Goal: Check status: Check status

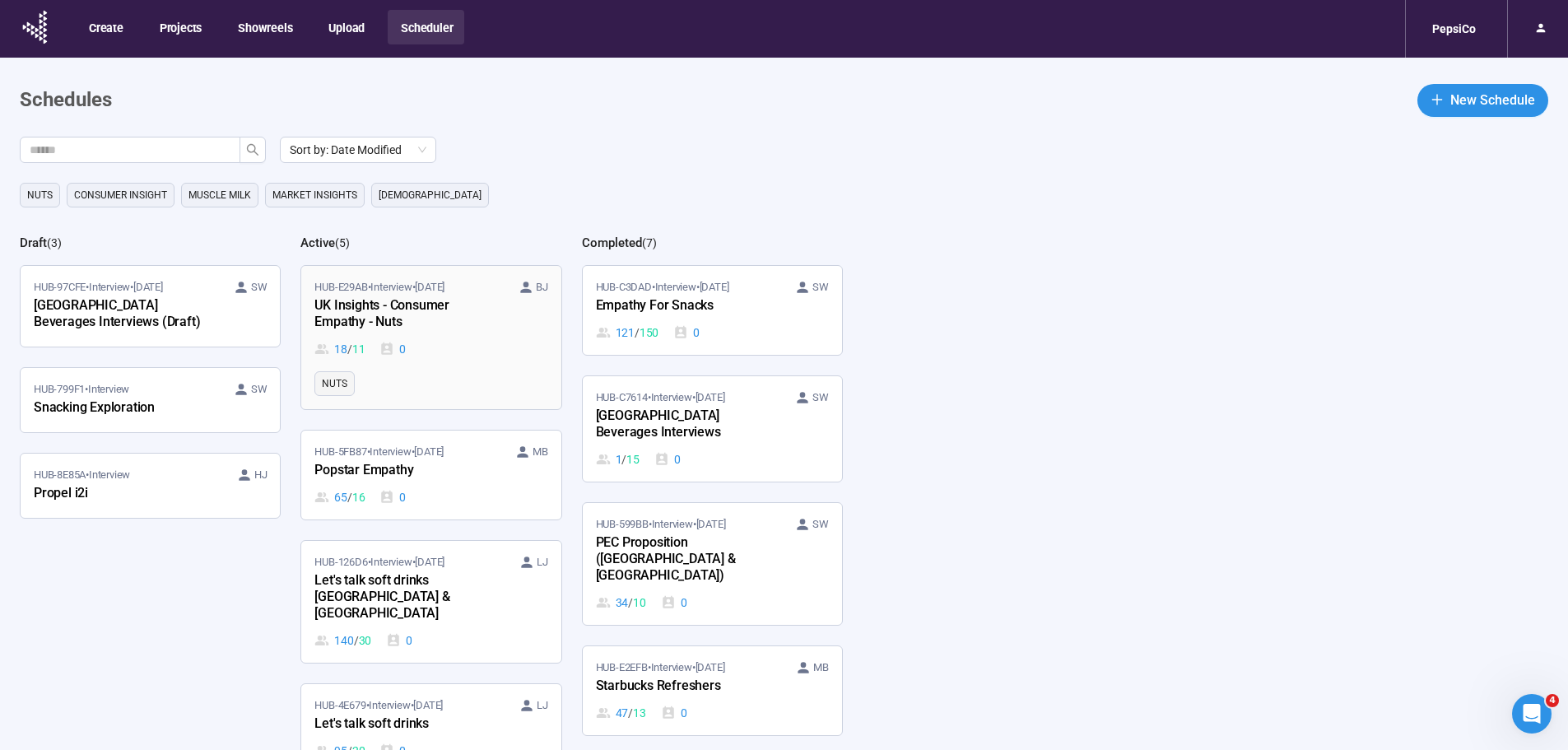
click at [467, 320] on div "UK Insights - Consumer Empathy - Nuts" at bounding box center [405, 314] width 181 height 37
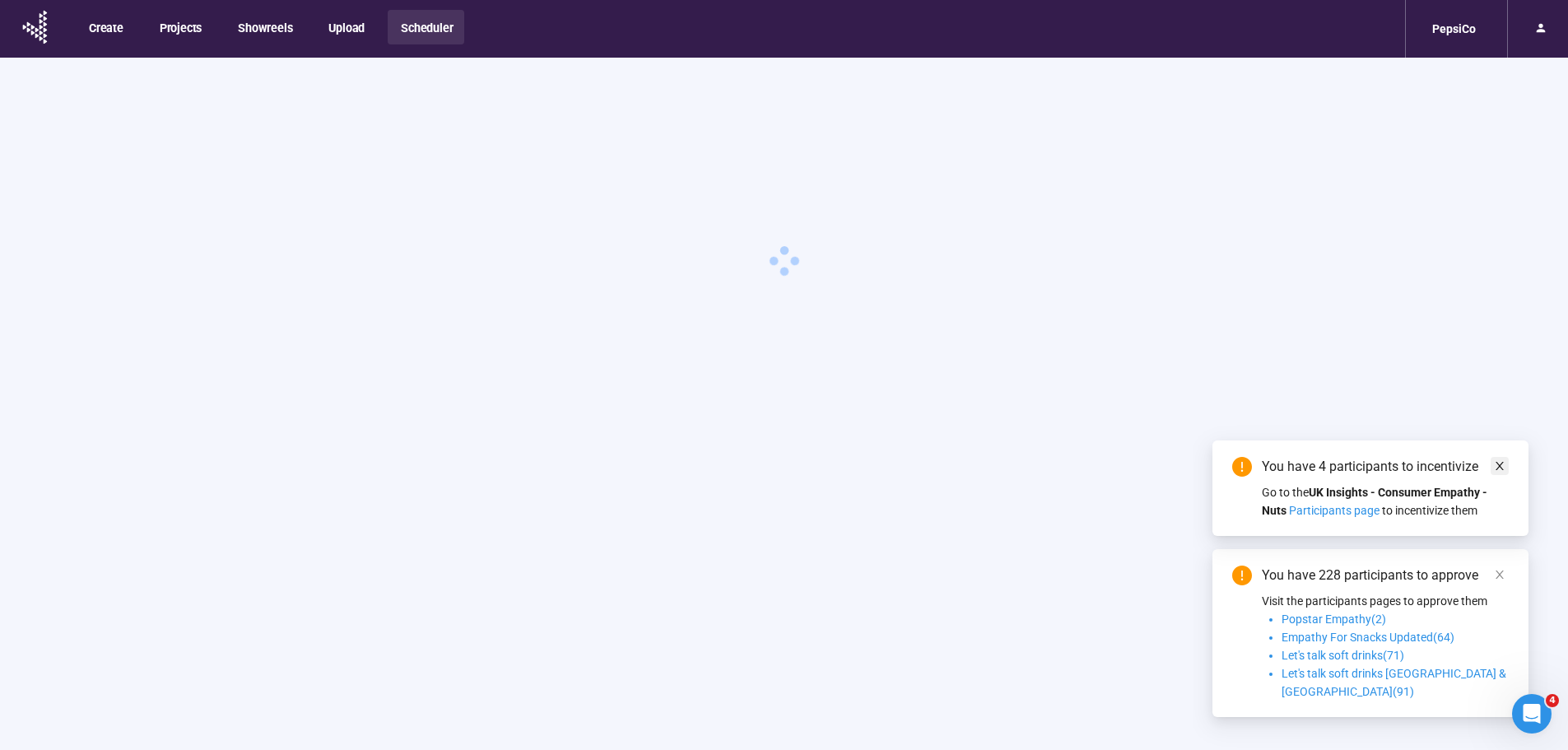
click at [1505, 475] on link at bounding box center [1500, 466] width 18 height 18
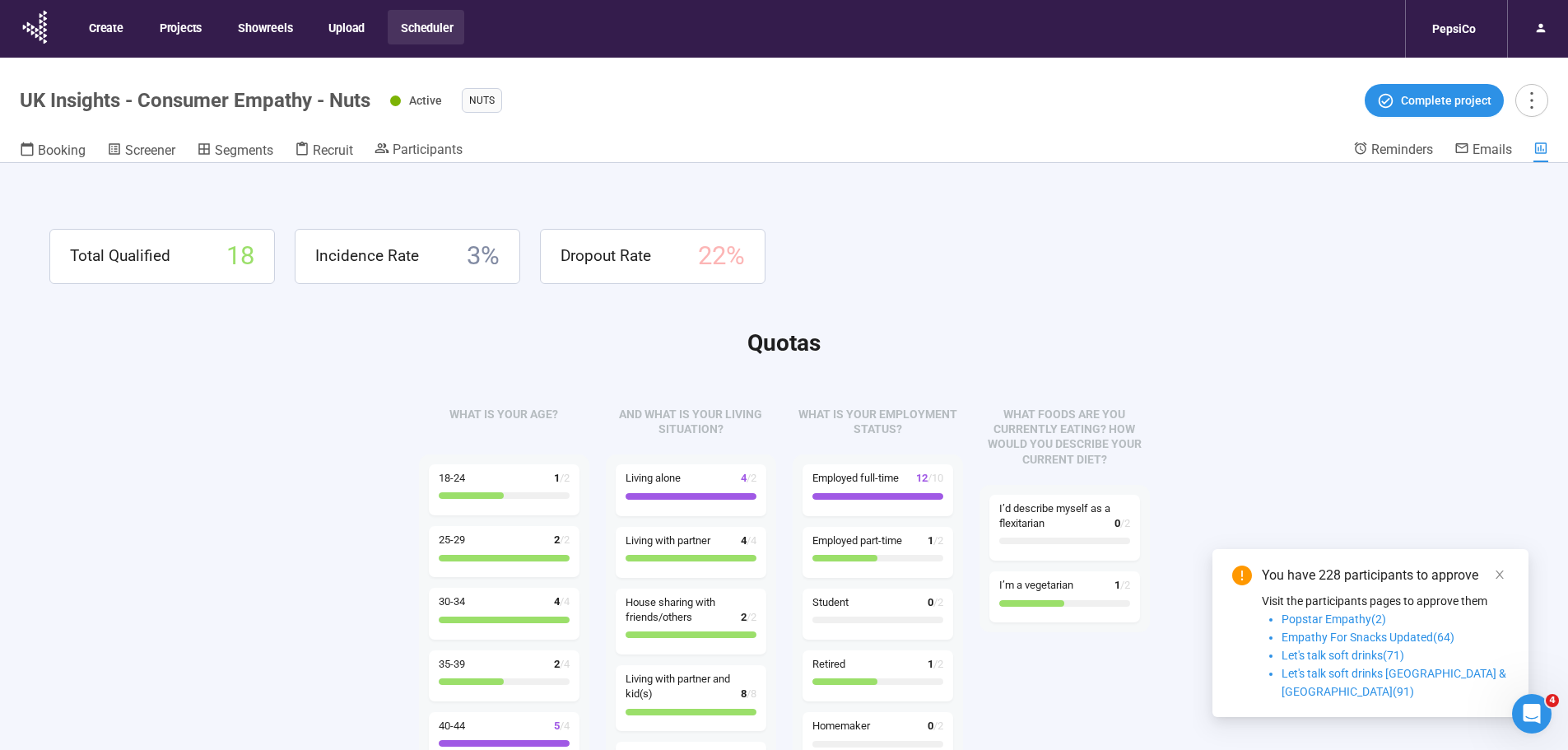
click at [90, 149] on div "Booking Screener Segments Recruit Participants" at bounding box center [687, 151] width 1333 height 21
click at [86, 153] on div "Booking" at bounding box center [53, 150] width 66 height 16
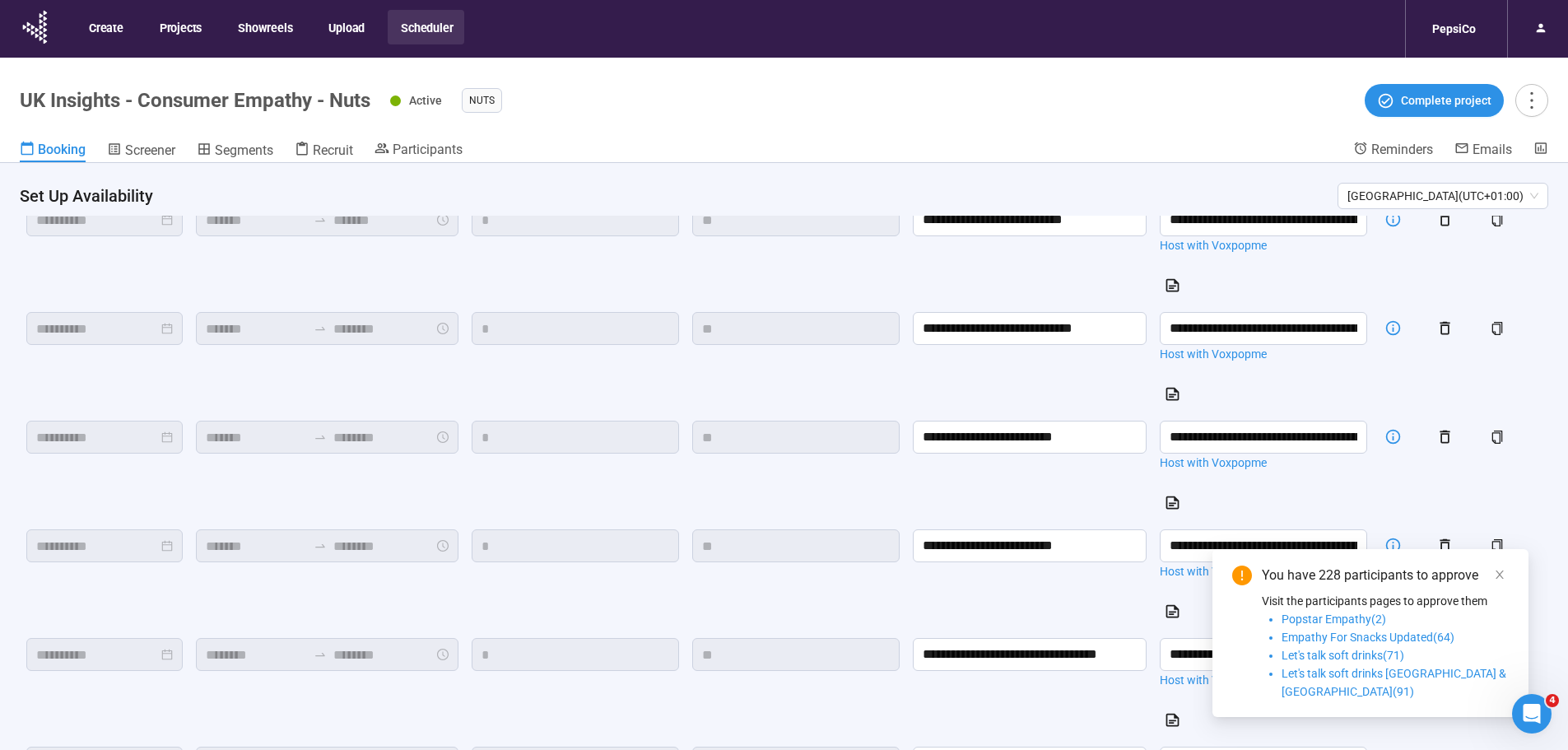
scroll to position [988, 0]
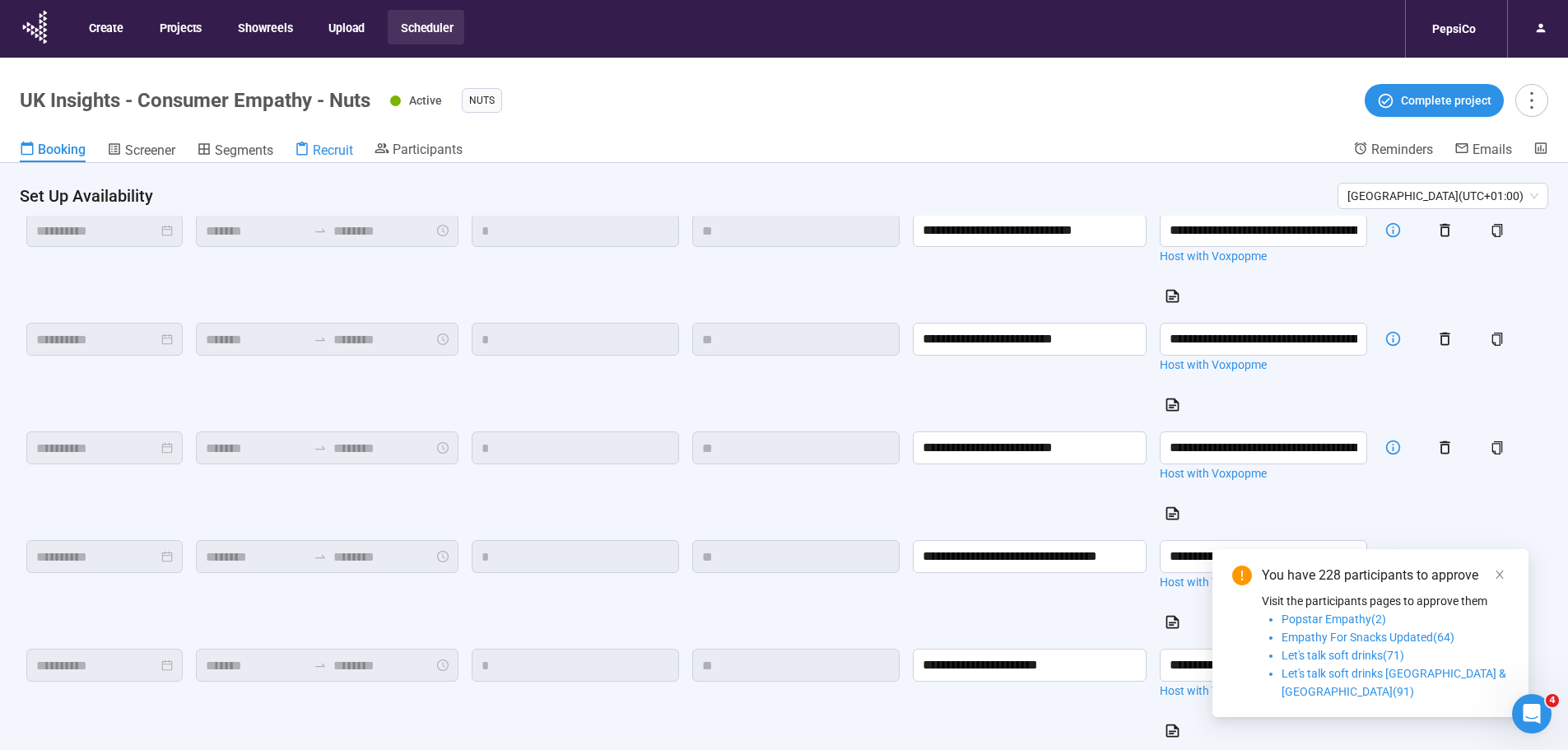
click at [330, 155] on span "Recruit" at bounding box center [332, 150] width 40 height 16
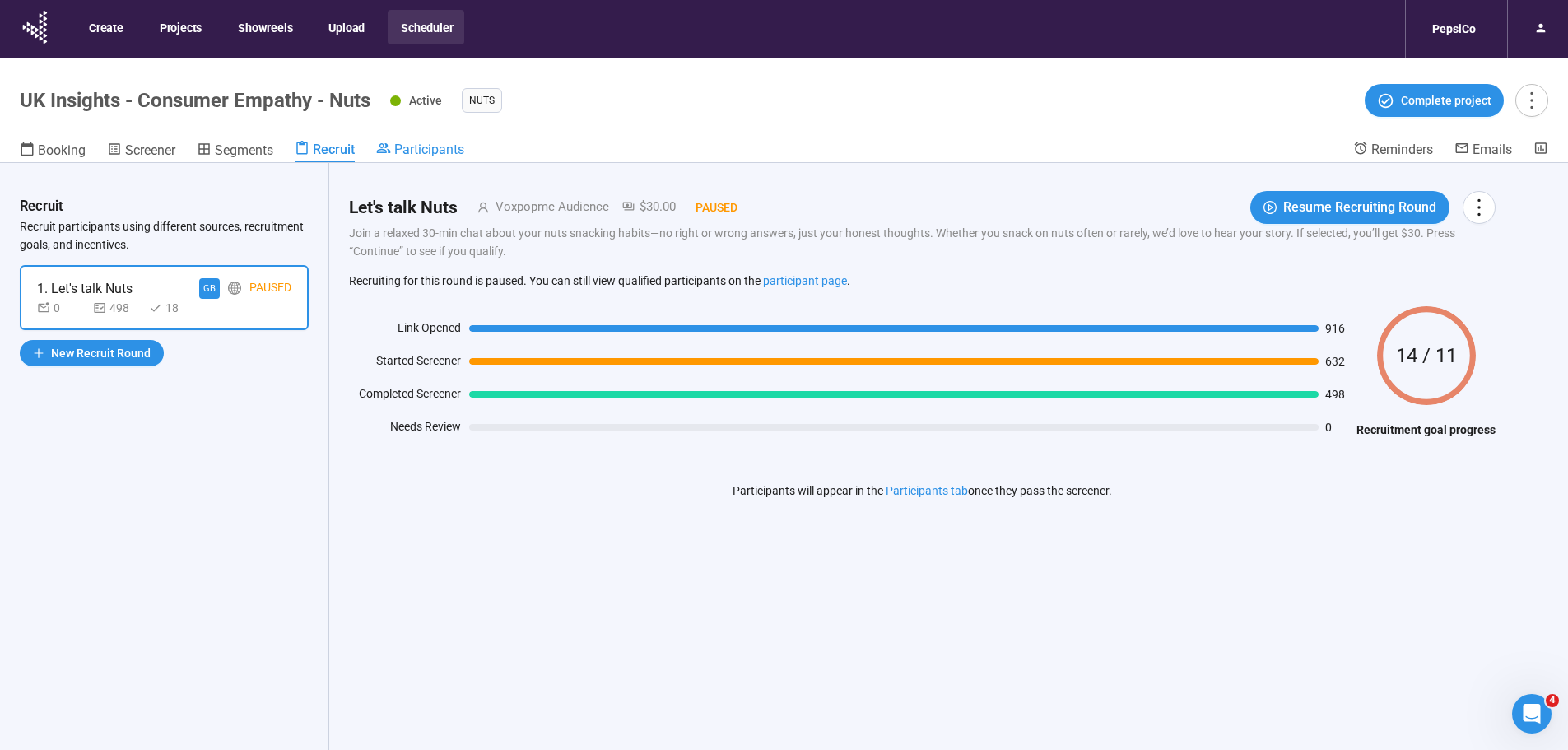
click at [451, 151] on span "Participants" at bounding box center [429, 149] width 70 height 16
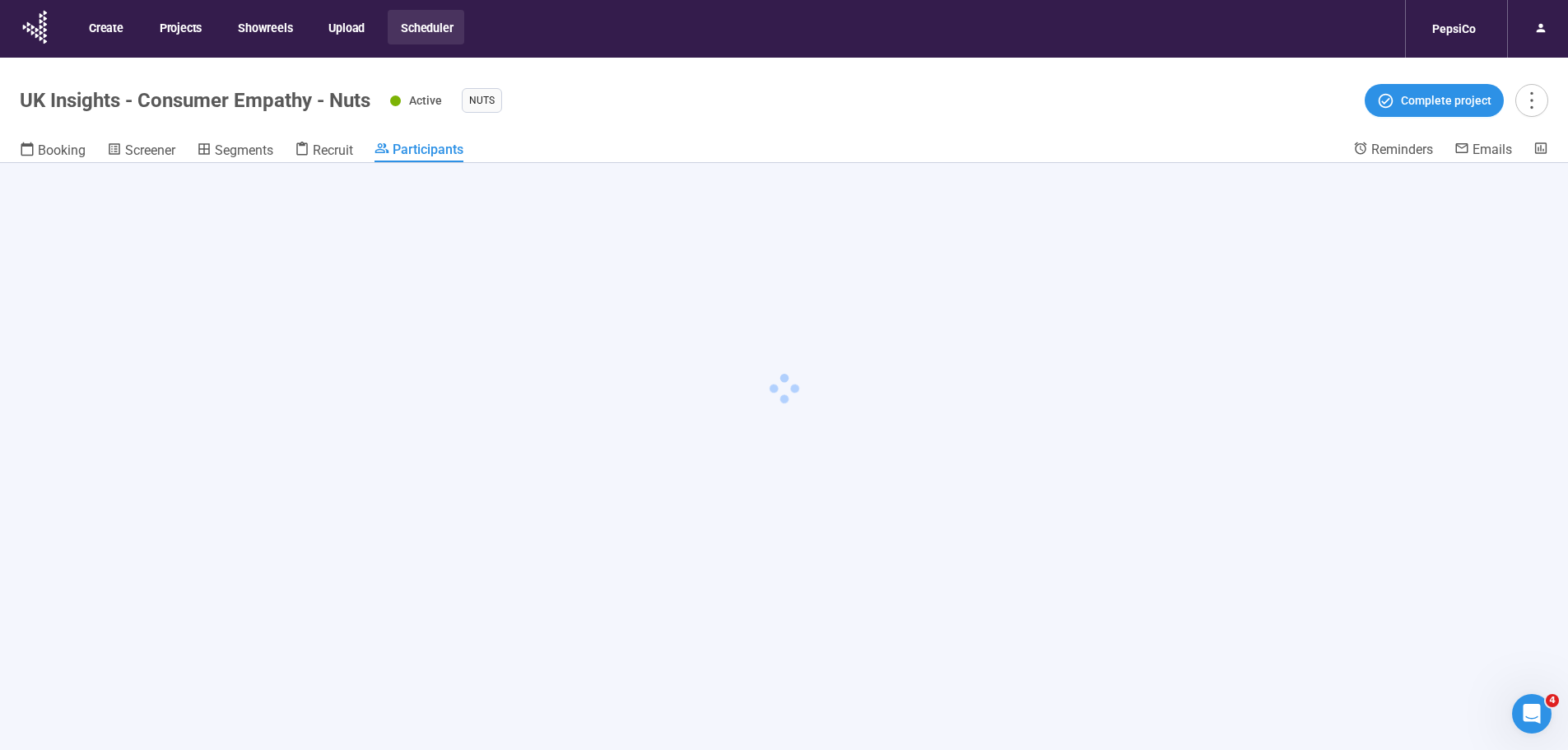
drag, startPoint x: 742, startPoint y: 355, endPoint x: 1173, endPoint y: 496, distance: 453.5
click at [1075, 498] on div at bounding box center [784, 485] width 1568 height 645
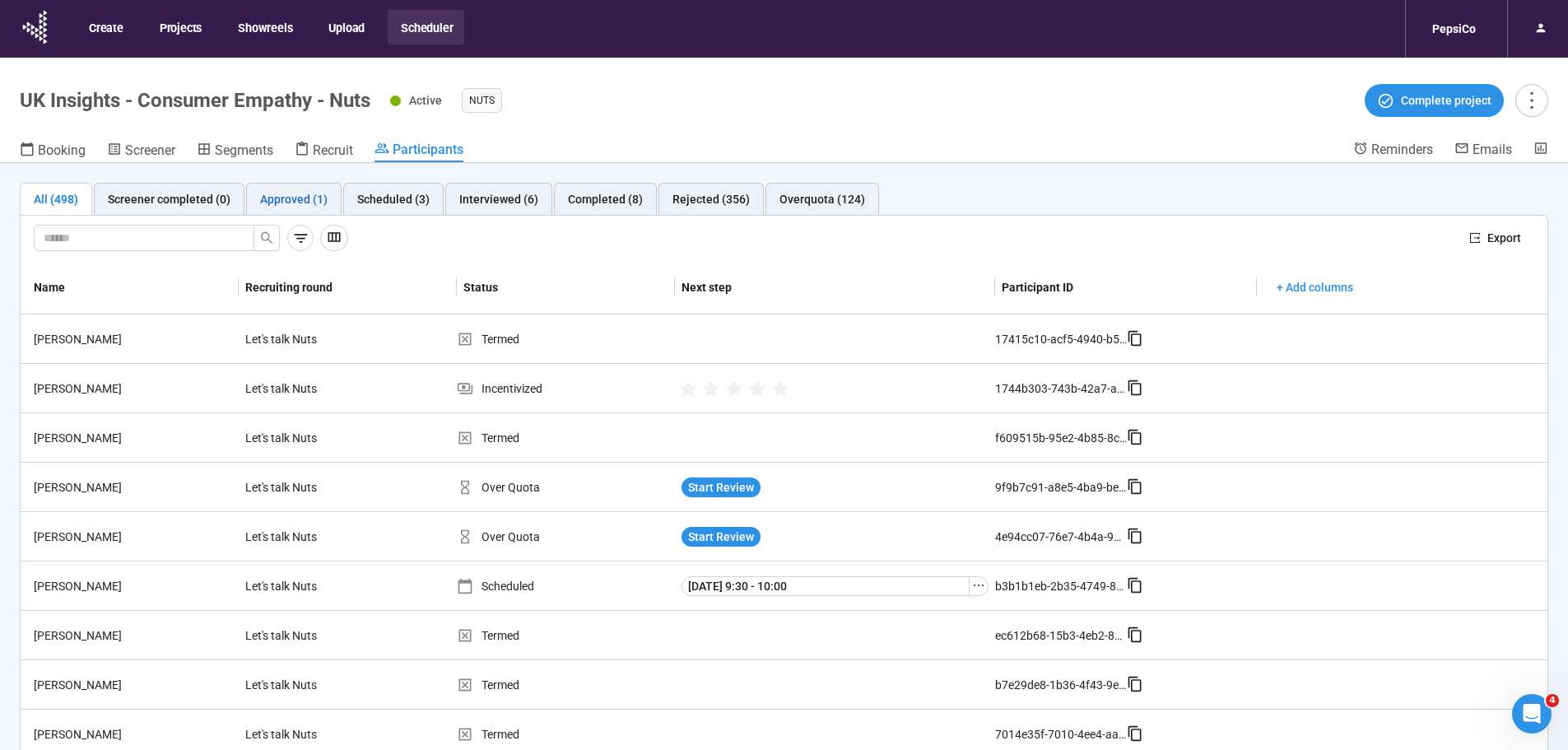
drag, startPoint x: 280, startPoint y: 198, endPoint x: 313, endPoint y: 200, distance: 33.1
click at [280, 198] on div "Approved (1)" at bounding box center [294, 199] width 68 height 18
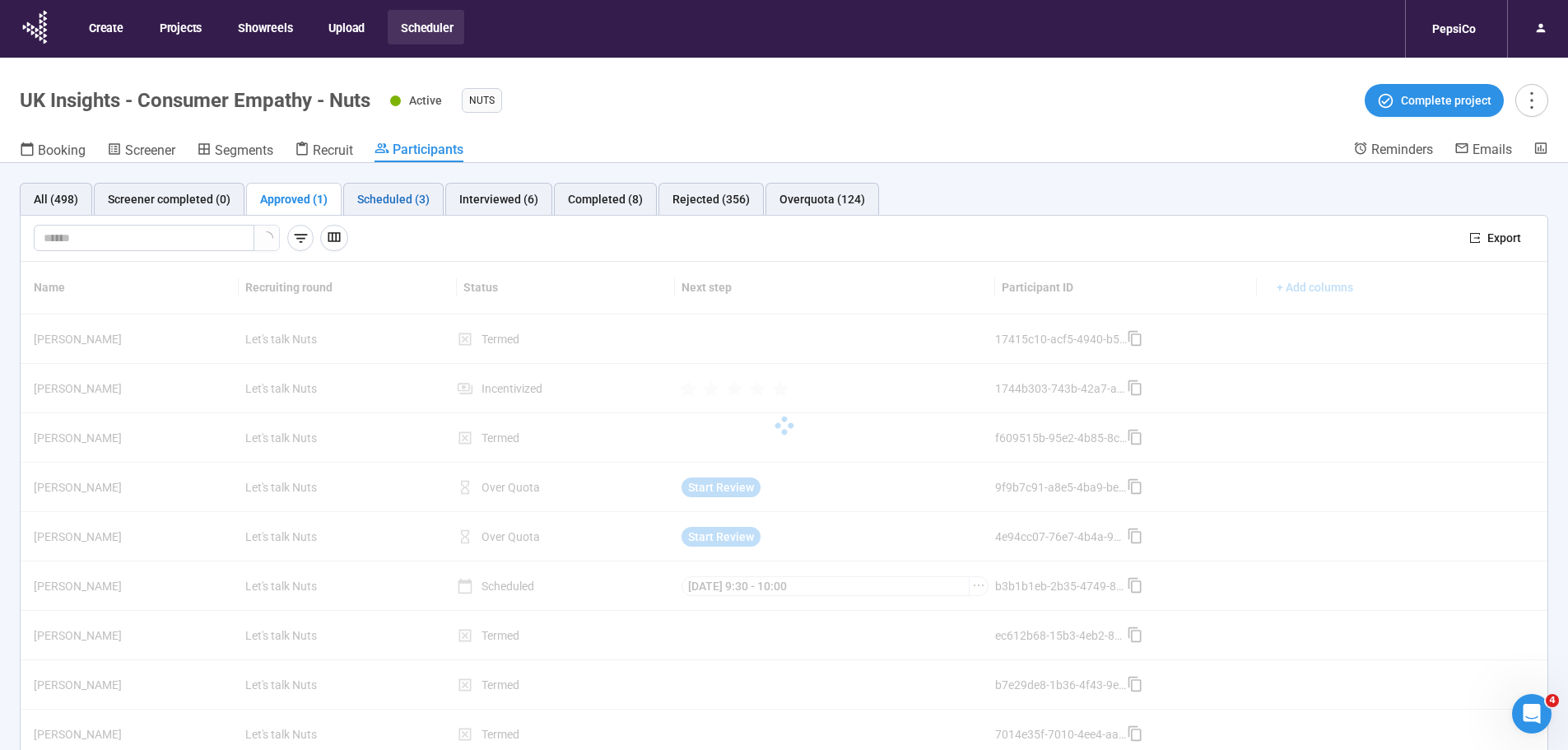
click at [419, 204] on div "Scheduled (3)" at bounding box center [393, 199] width 72 height 18
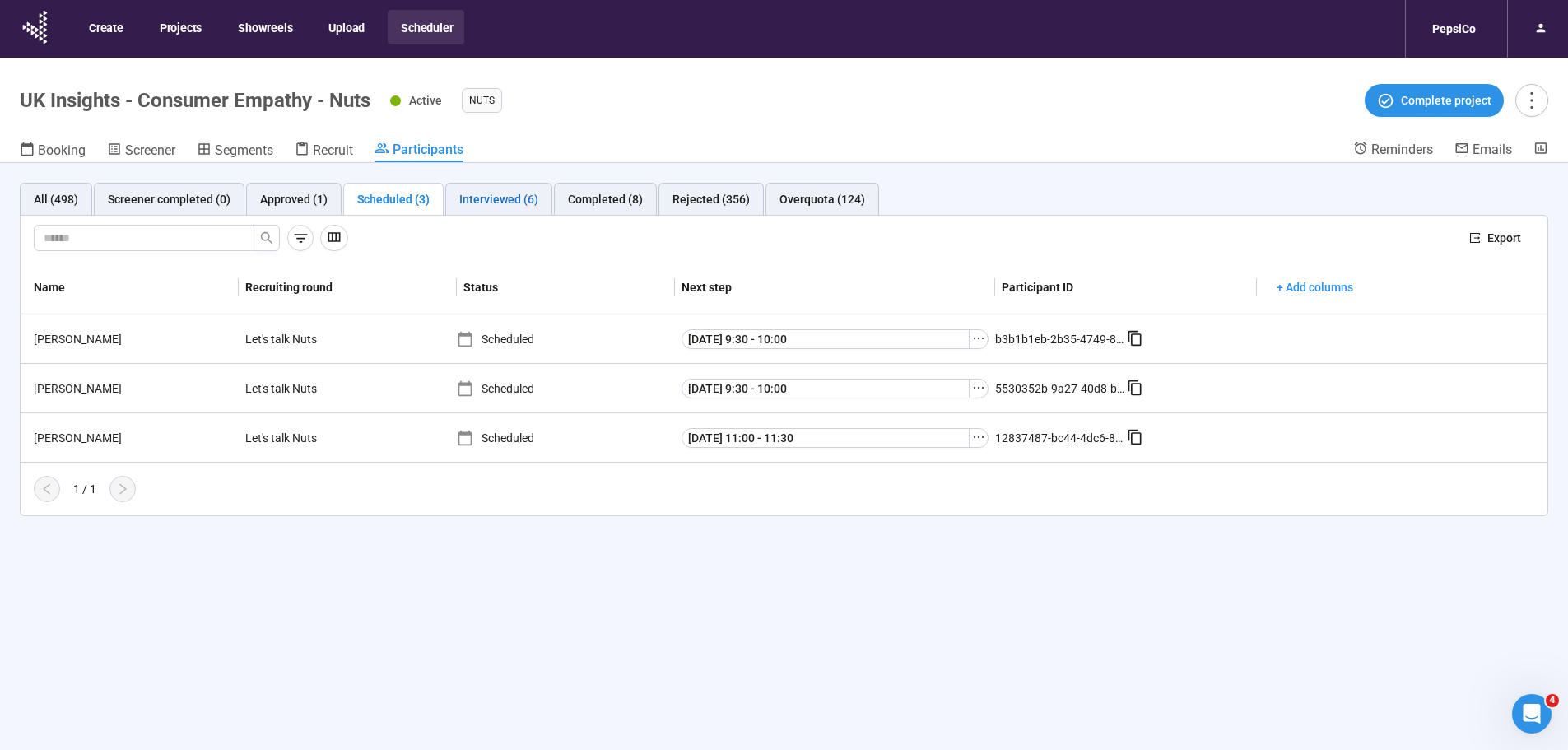
click at [513, 204] on div "Interviewed (6)" at bounding box center [499, 199] width 79 height 18
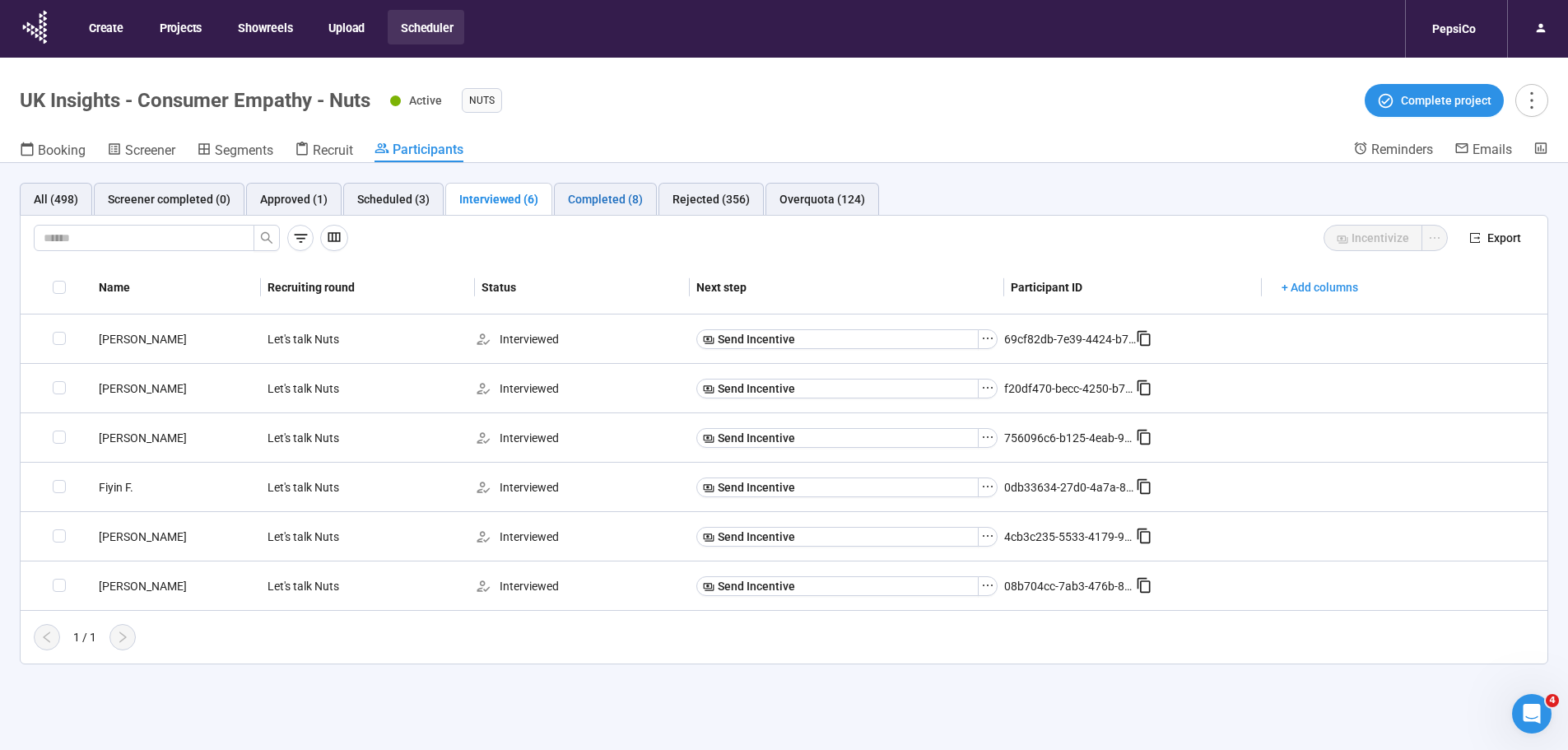
click at [608, 203] on div "Completed (8)" at bounding box center [605, 199] width 75 height 18
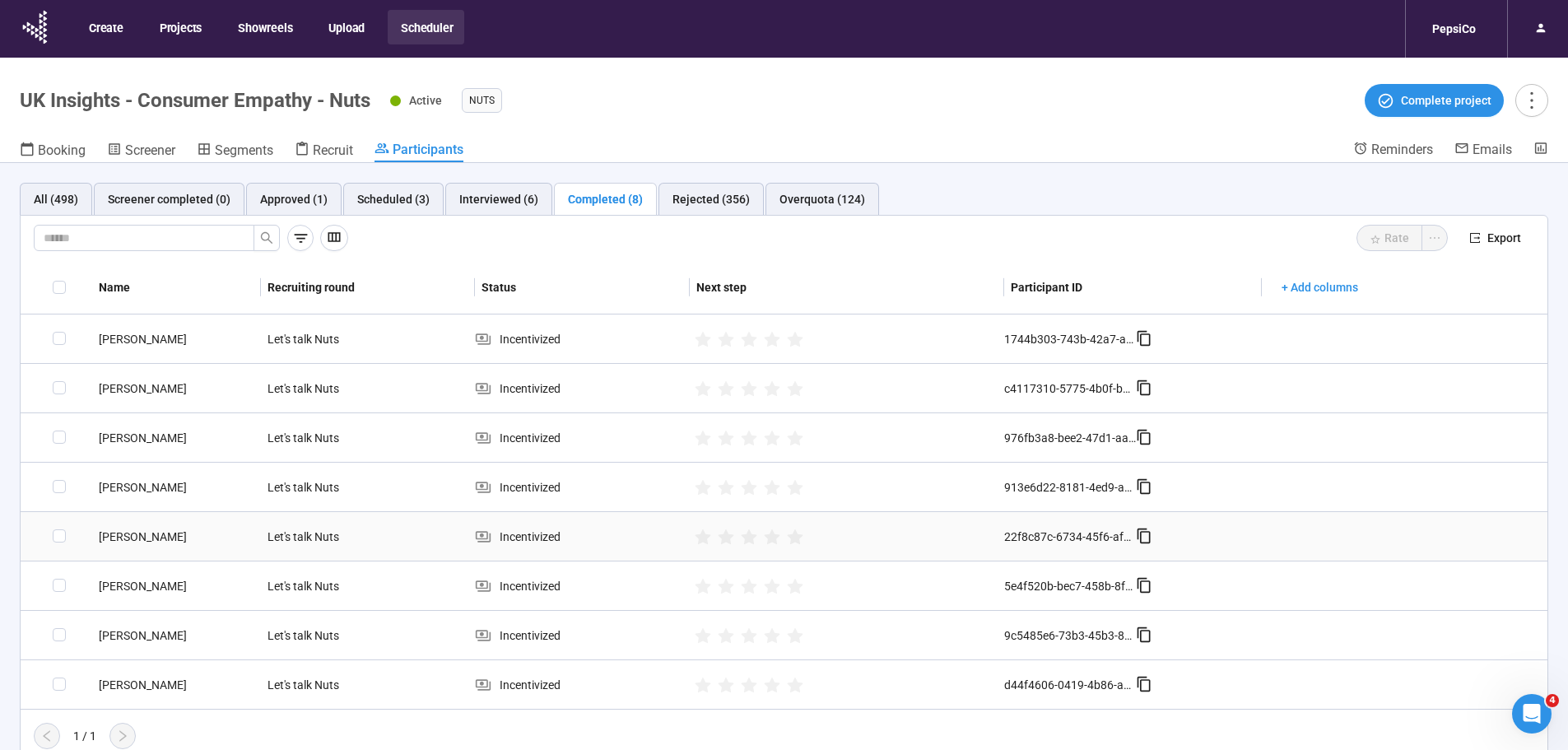
scroll to position [58, 0]
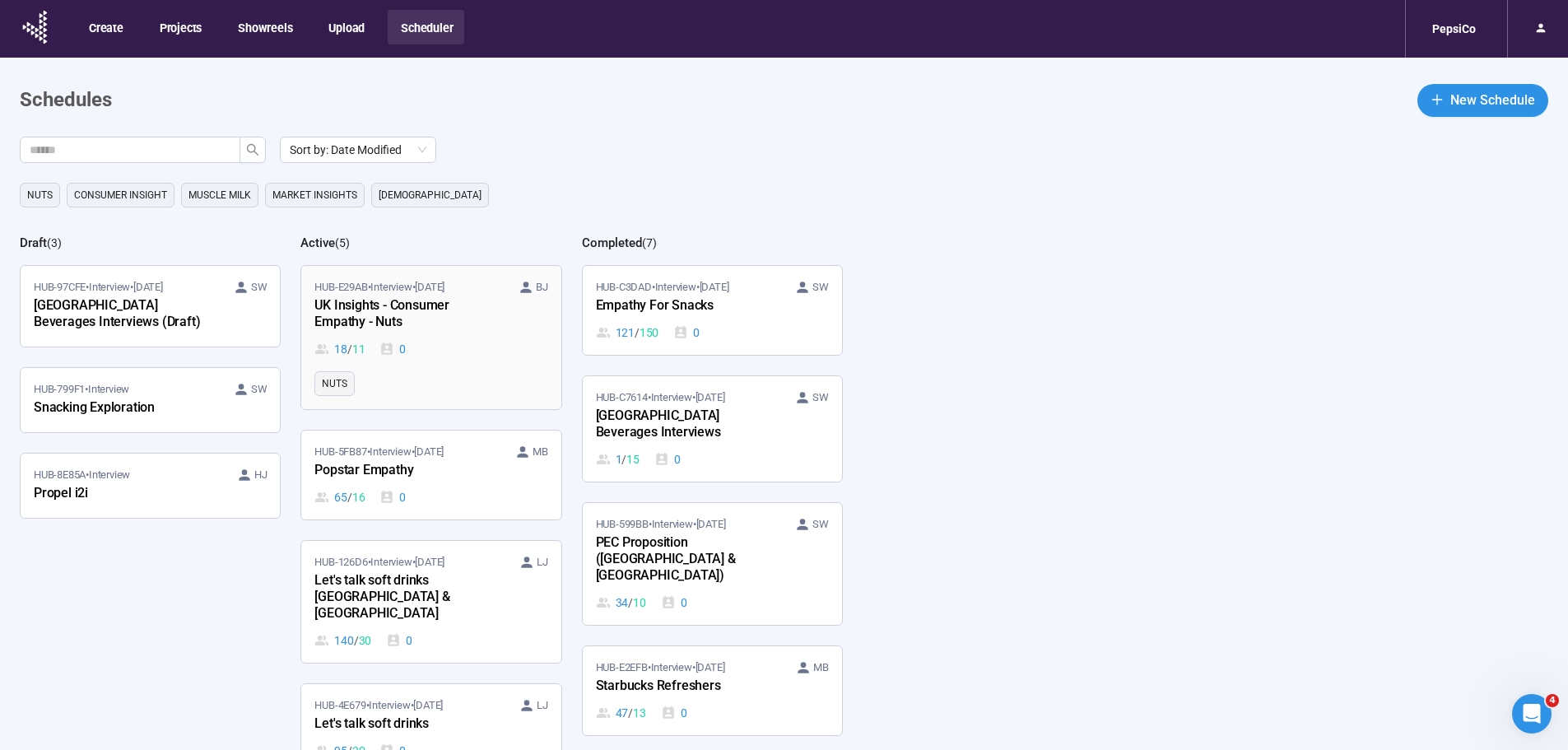
click at [465, 340] on div "18 / 11 0" at bounding box center [430, 349] width 233 height 18
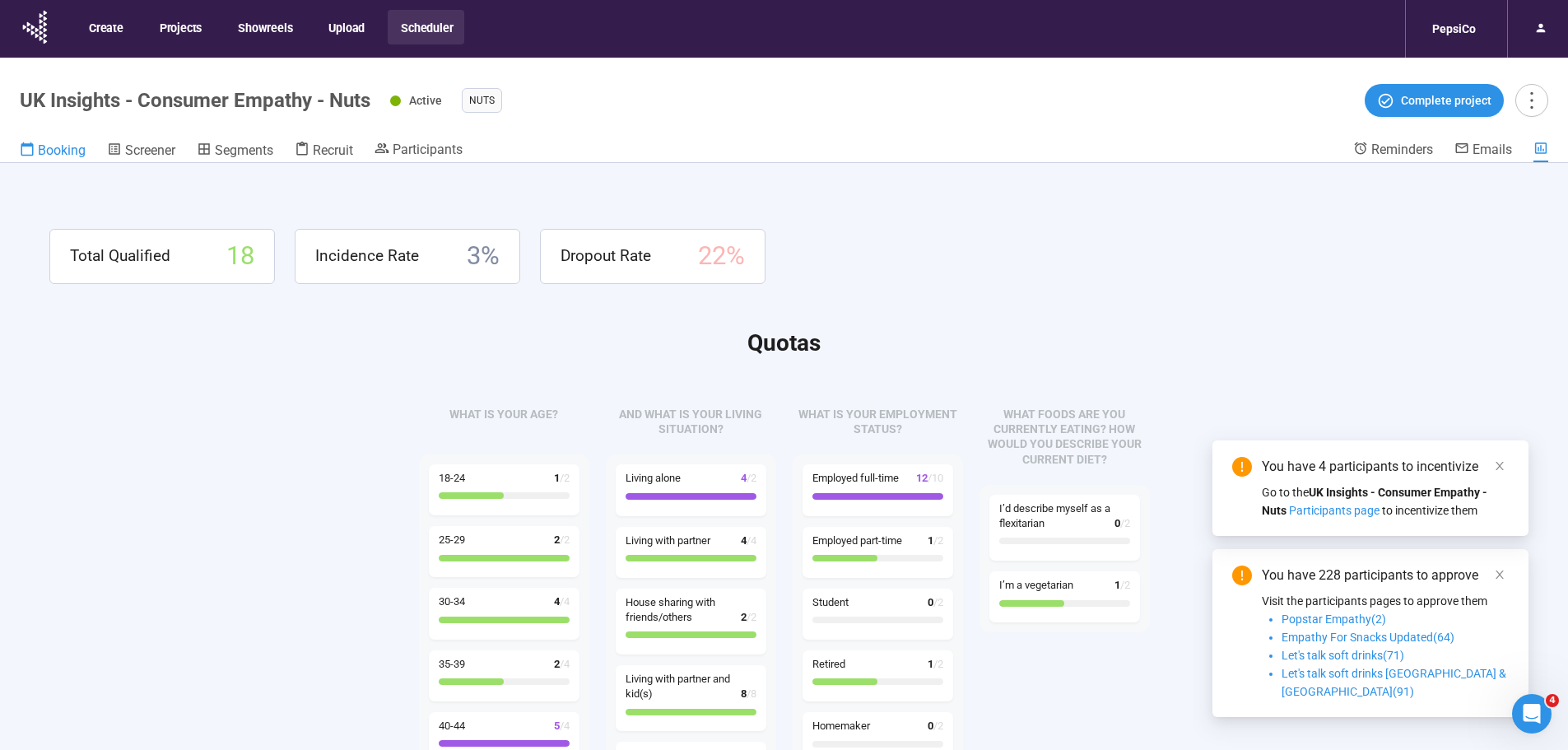
click at [47, 152] on span "Booking" at bounding box center [61, 150] width 47 height 16
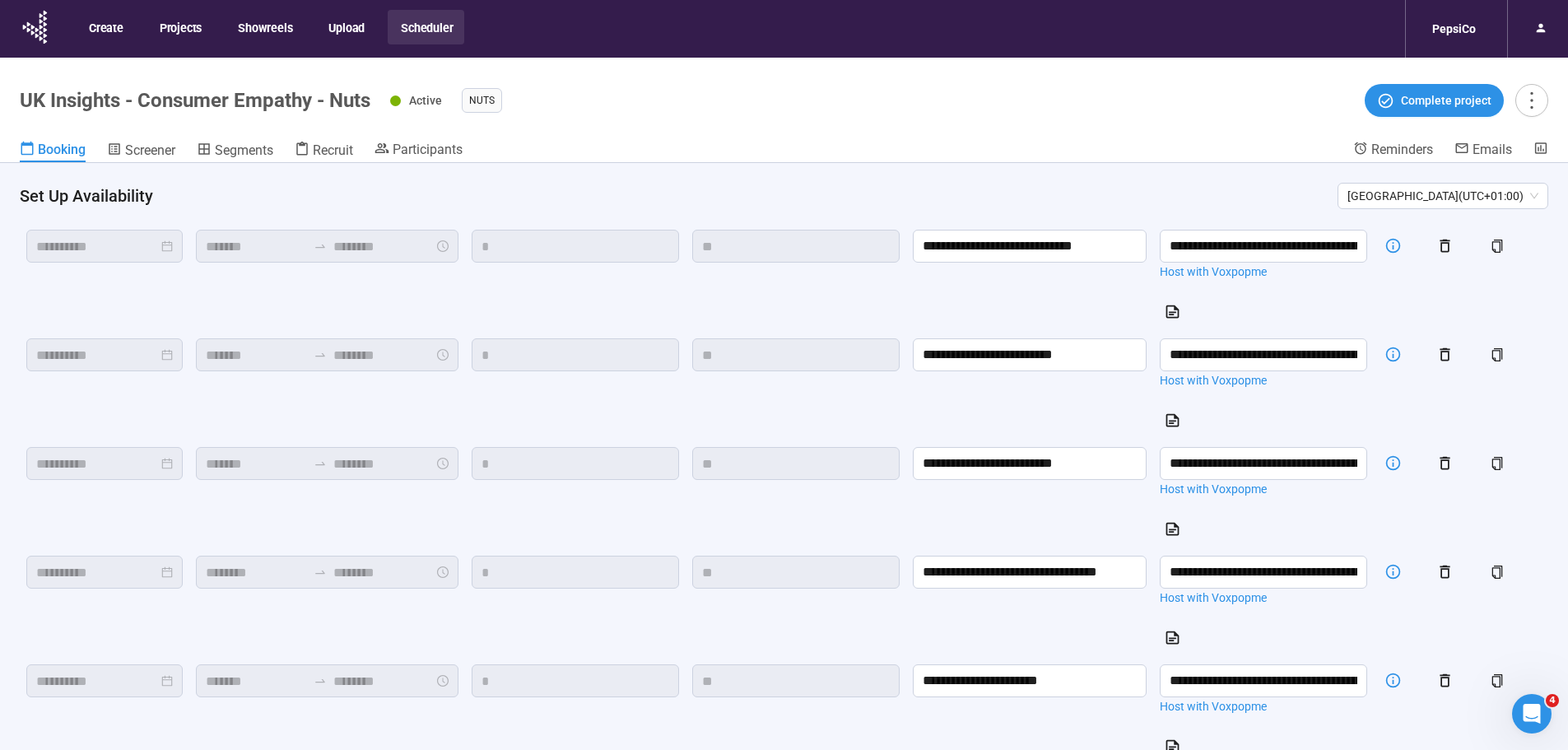
scroll to position [1071, 0]
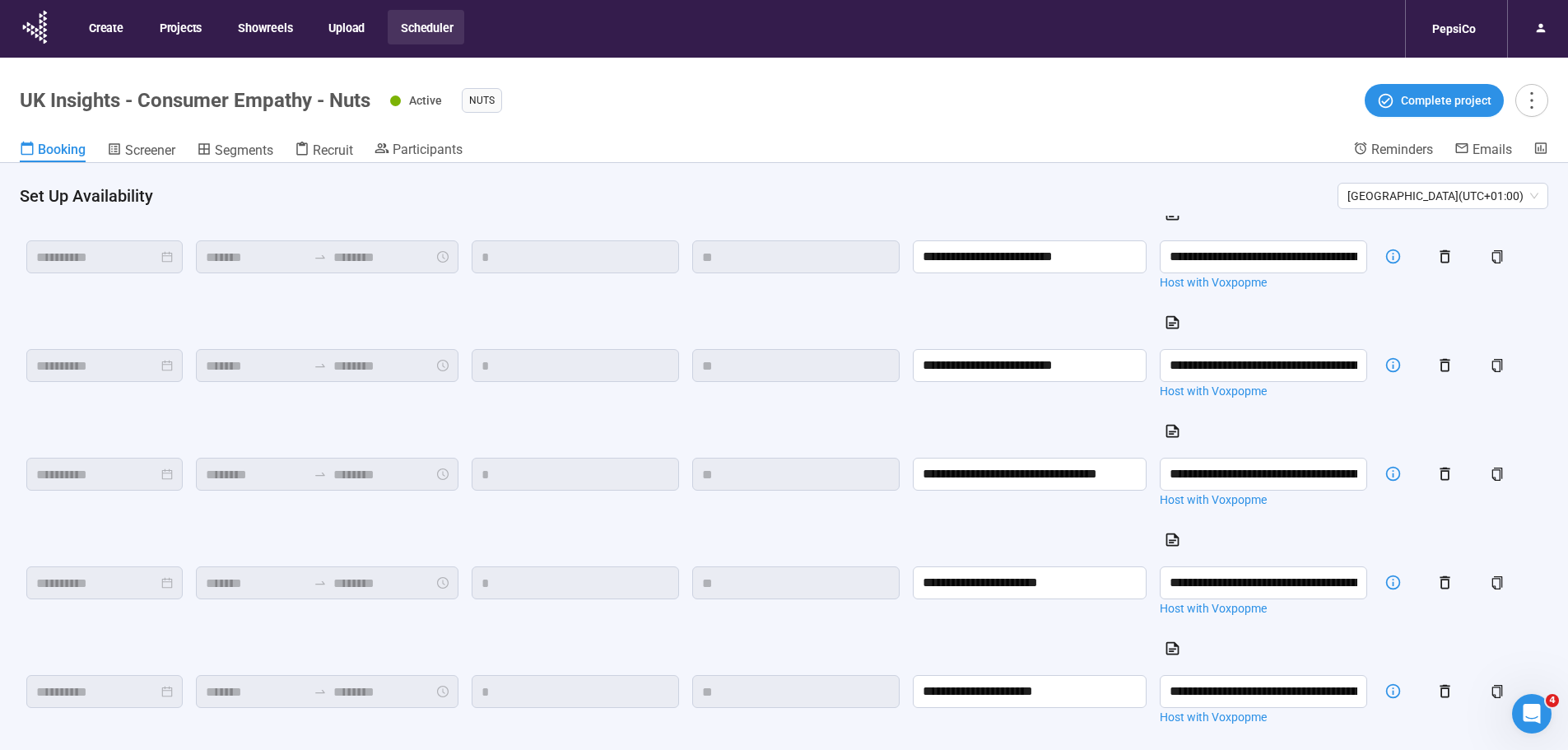
click at [353, 381] on div "******* ********" at bounding box center [328, 365] width 263 height 33
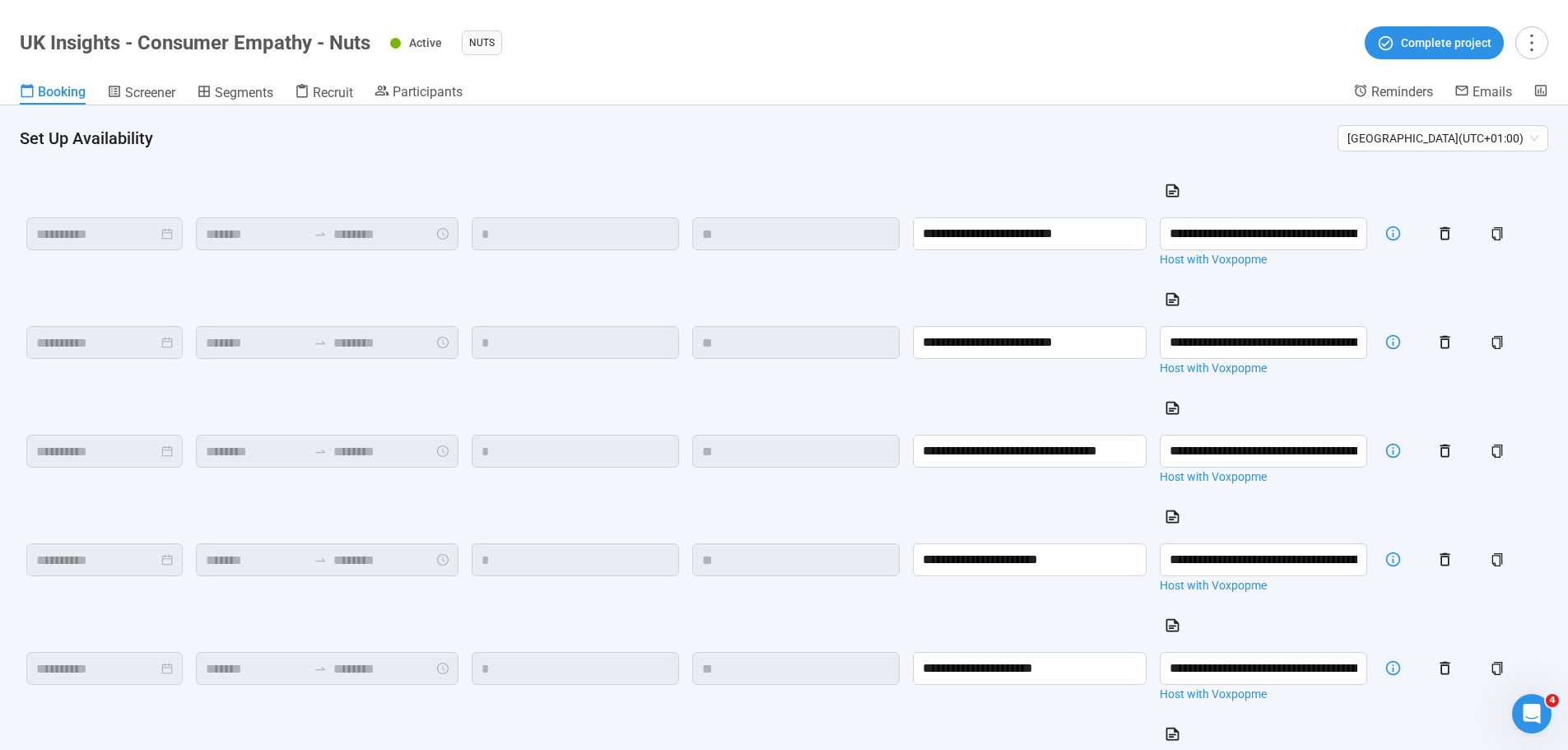
scroll to position [1130, 0]
